Goal: Task Accomplishment & Management: Manage account settings

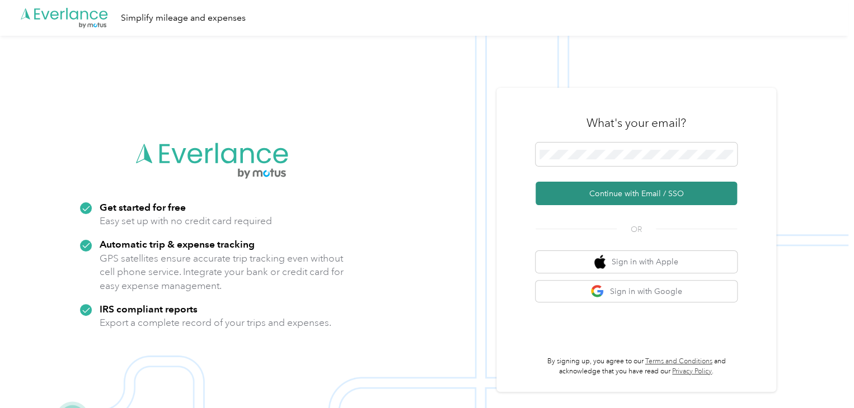
click at [619, 191] on button "Continue with Email / SSO" at bounding box center [636, 194] width 201 height 24
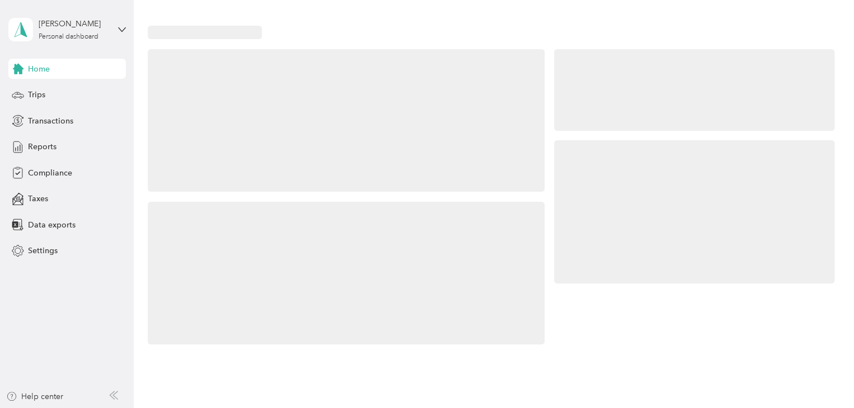
click at [631, 180] on div at bounding box center [694, 211] width 280 height 143
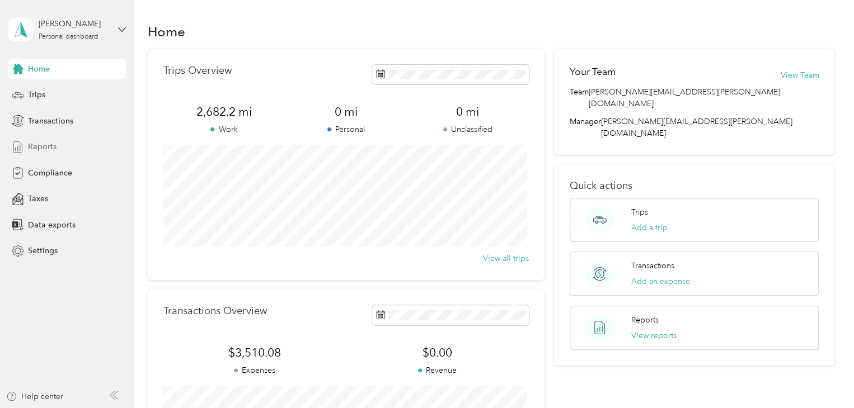
click at [61, 143] on div "Reports" at bounding box center [67, 147] width 118 height 20
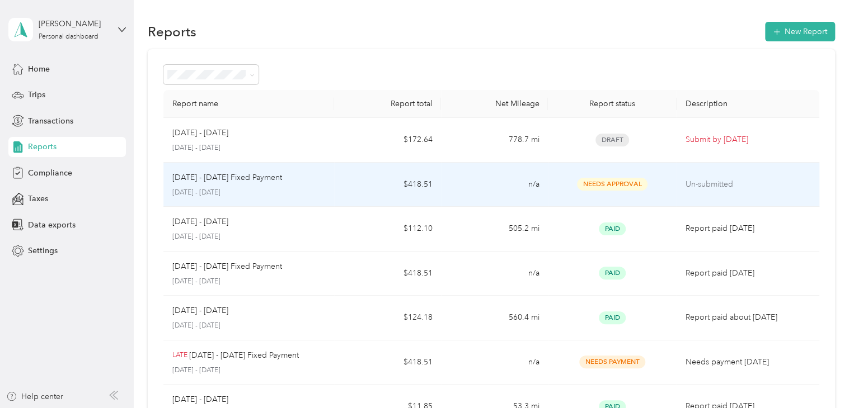
click at [503, 189] on td "n/a" at bounding box center [494, 185] width 107 height 45
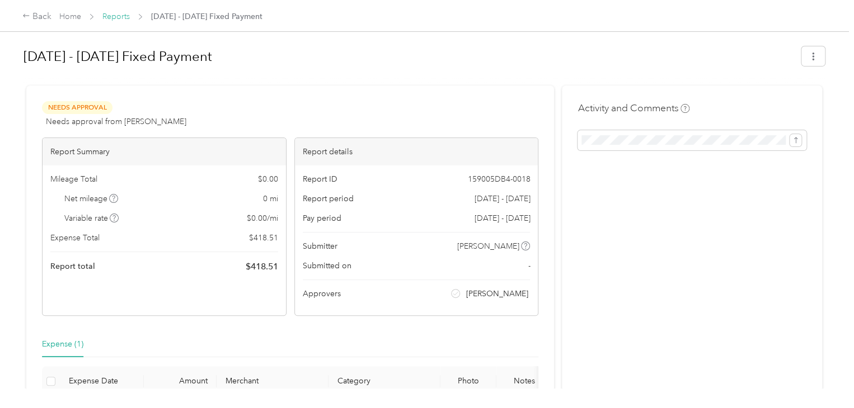
click at [123, 18] on link "Reports" at bounding box center [115, 17] width 27 height 10
